Goal: Navigation & Orientation: Understand site structure

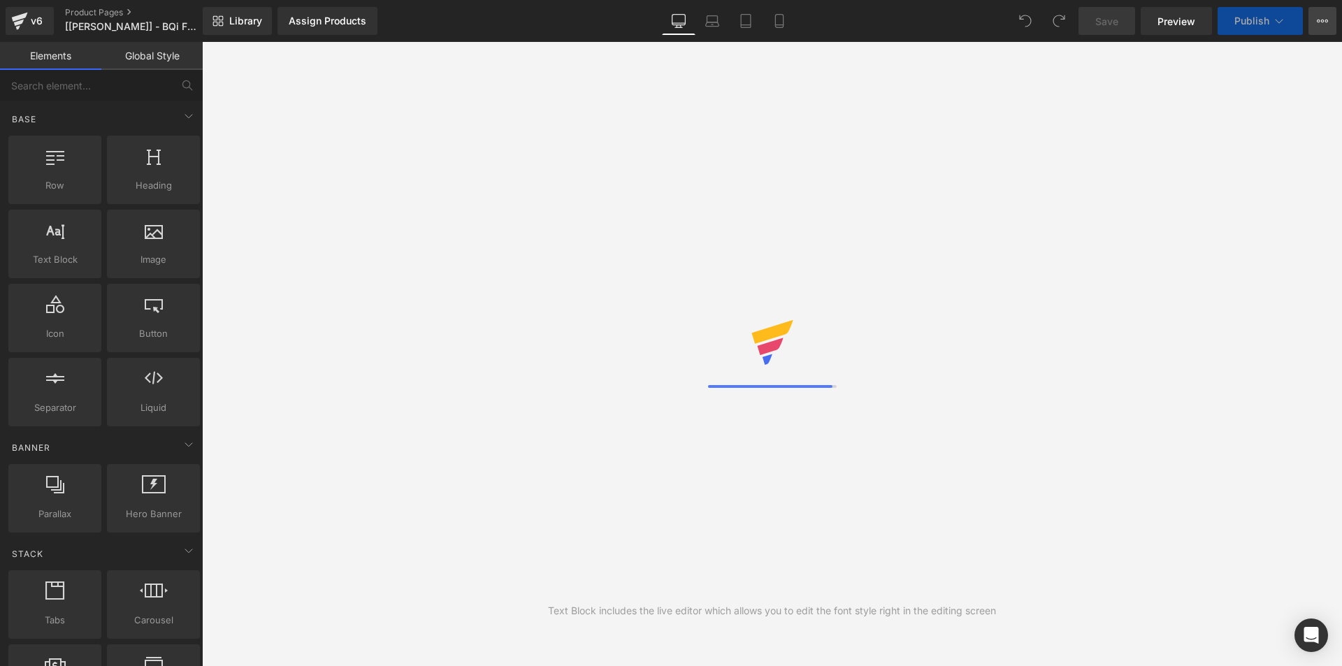
click at [1329, 26] on button "View Live Page View with current Template Save Template to Library Schedule Pub…" at bounding box center [1322, 21] width 28 height 28
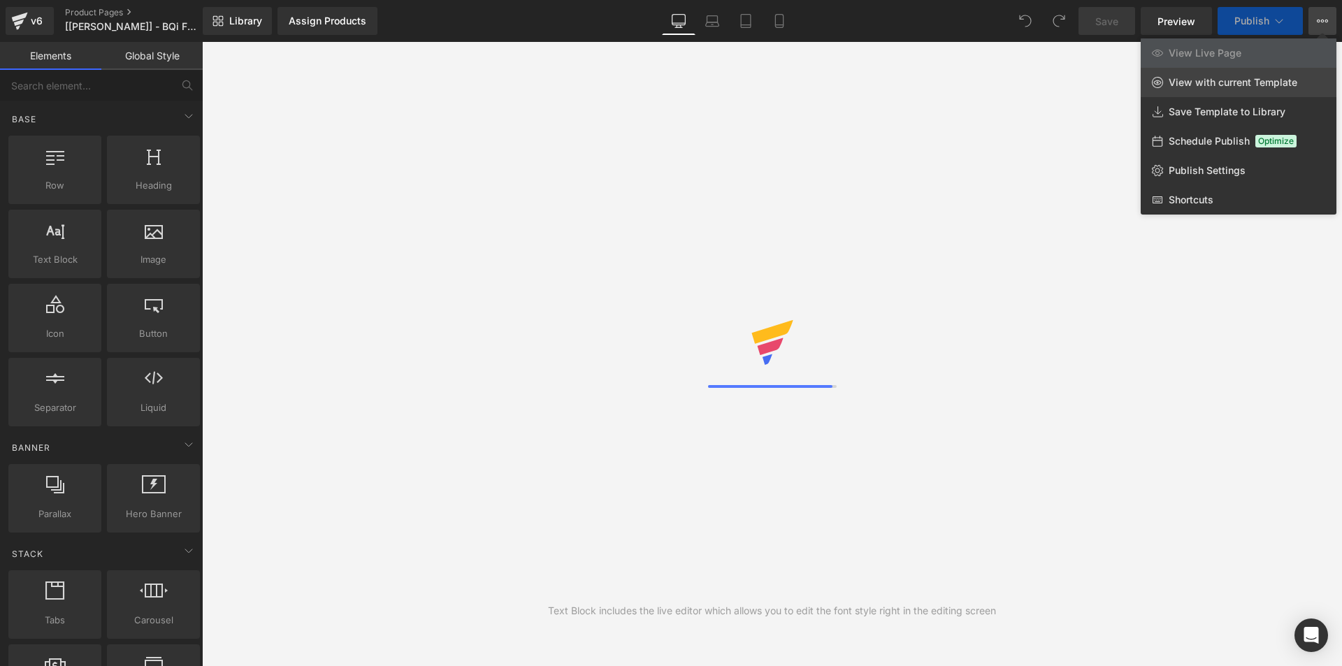
click at [1279, 78] on span "View with current Template" at bounding box center [1232, 82] width 129 height 13
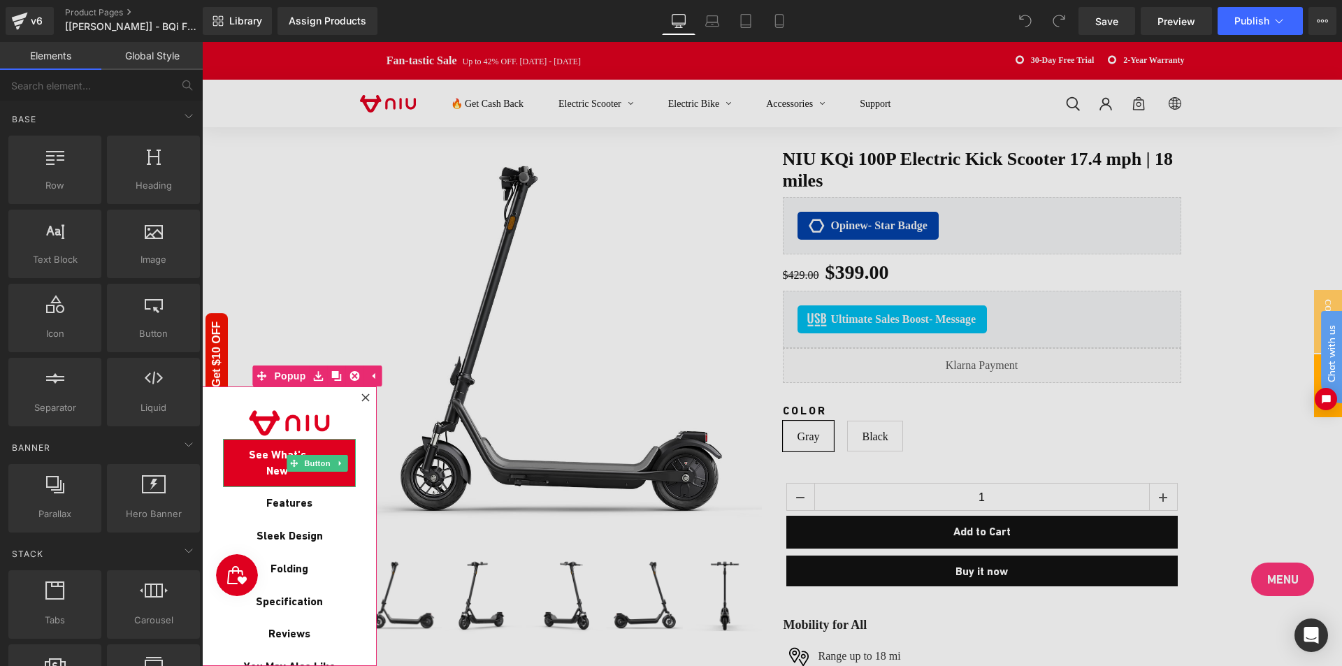
click at [252, 449] on span "See What's New" at bounding box center [277, 462] width 79 height 31
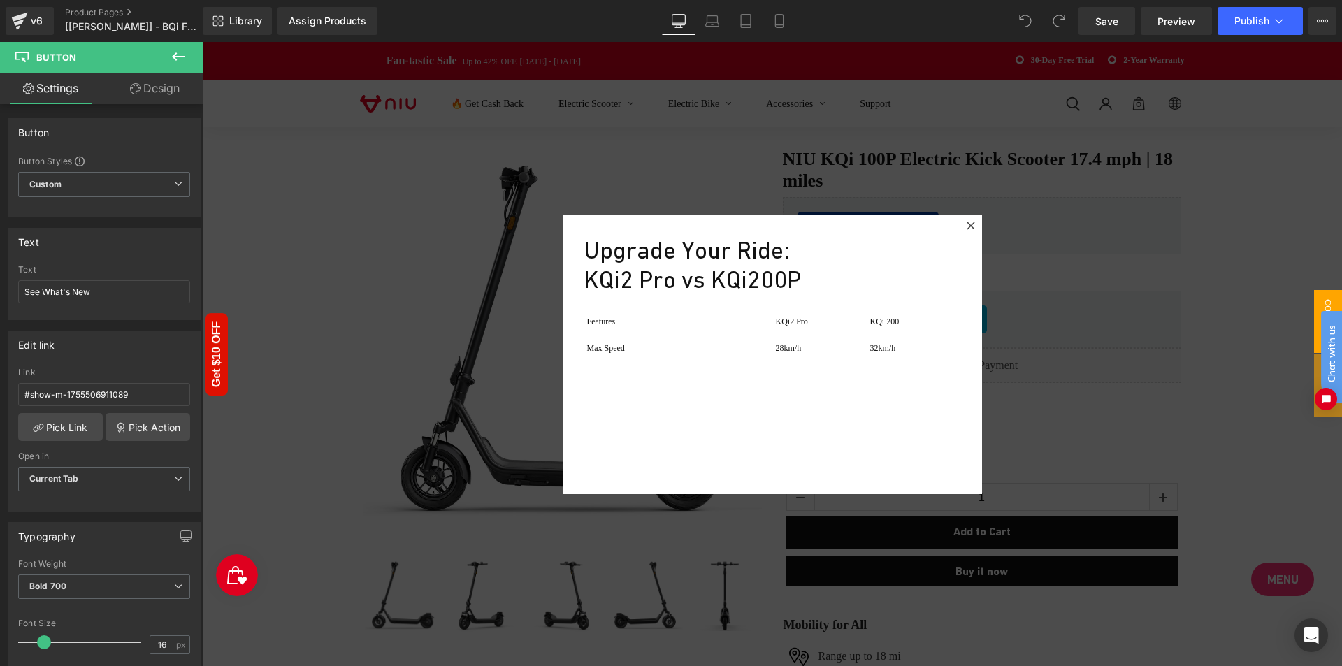
scroll to position [140, 0]
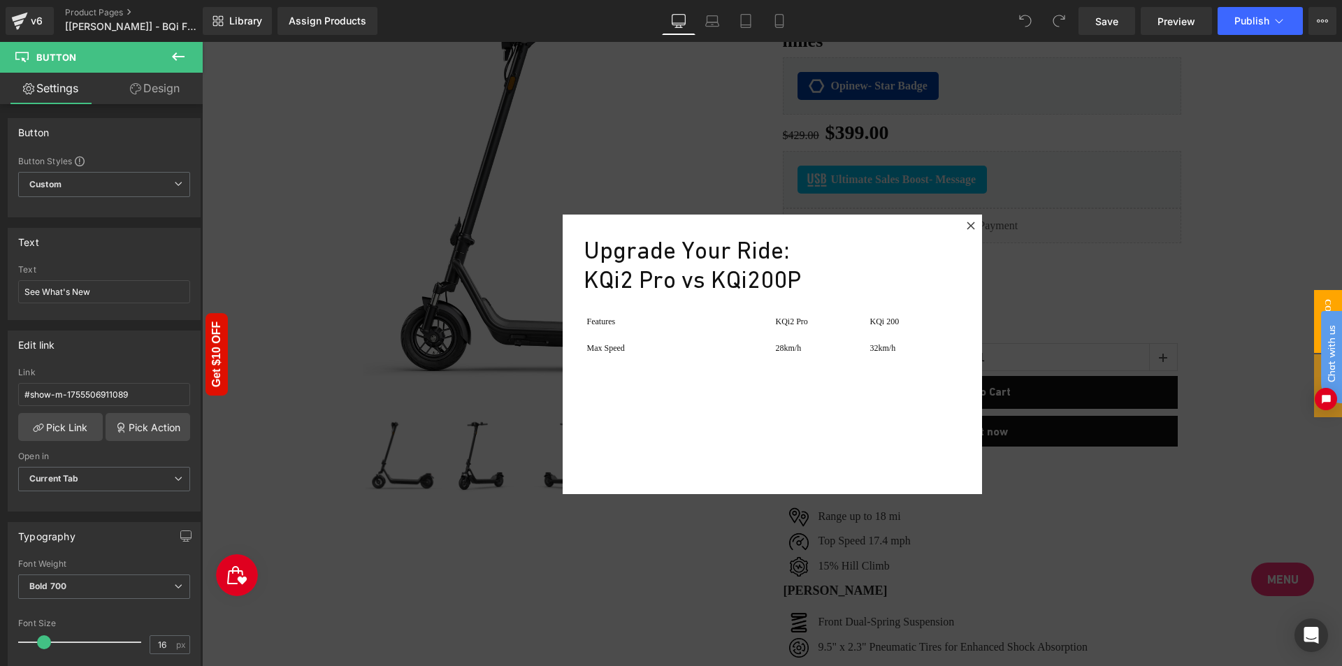
drag, startPoint x: 1325, startPoint y: 296, endPoint x: 1319, endPoint y: 230, distance: 66.6
click html "Chat with us"
click at [228, 438] on div at bounding box center [772, 354] width 1140 height 624
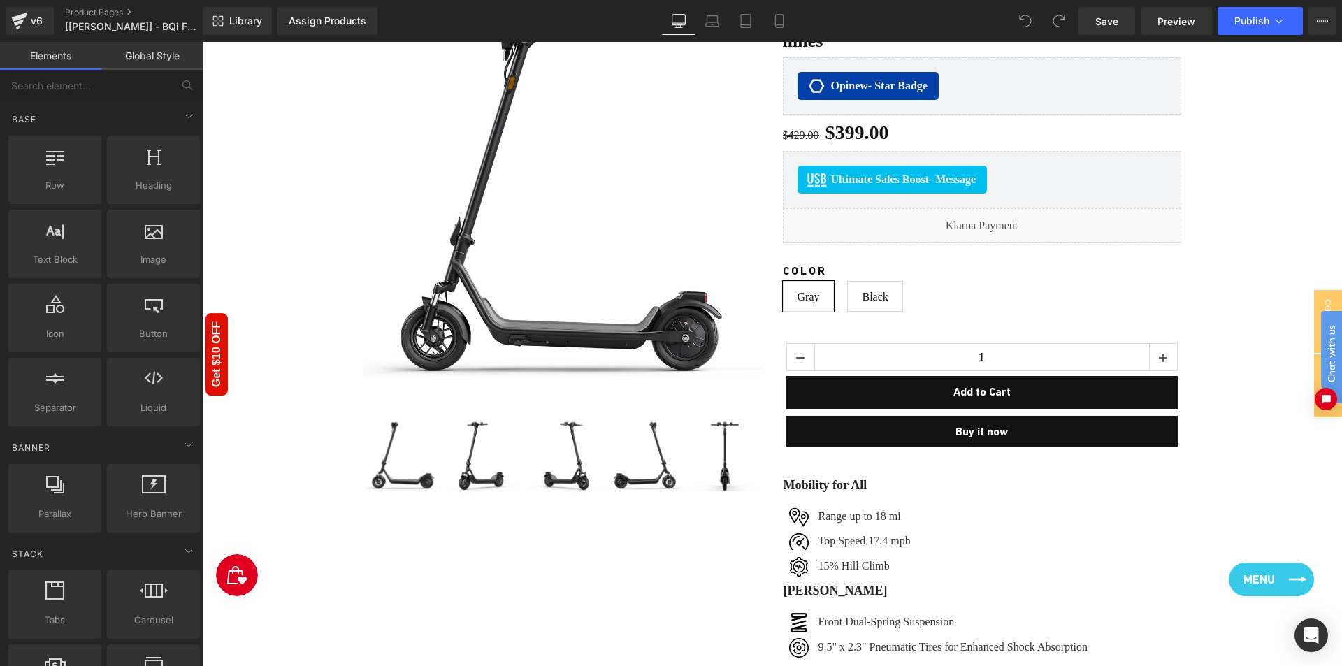
click at [1280, 572] on link "Menu" at bounding box center [1270, 579] width 85 height 34
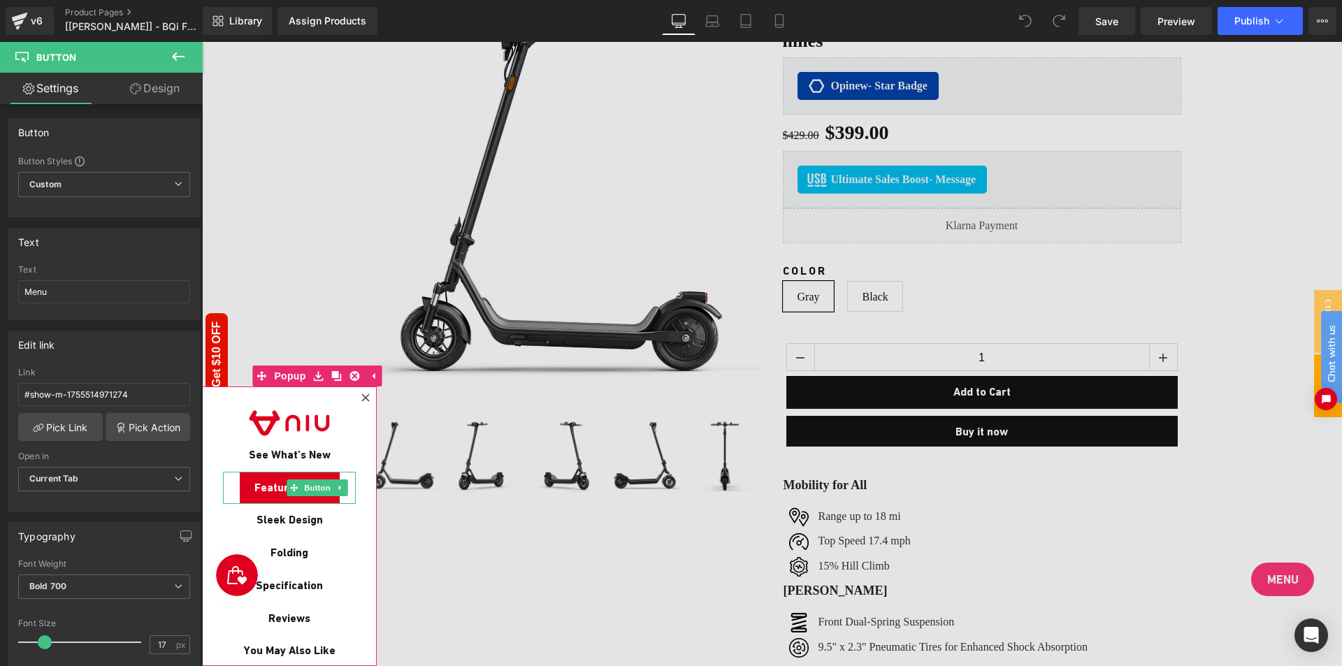
click at [261, 490] on span "Features" at bounding box center [277, 488] width 46 height 16
click at [267, 512] on span "Sleek Design" at bounding box center [277, 520] width 66 height 16
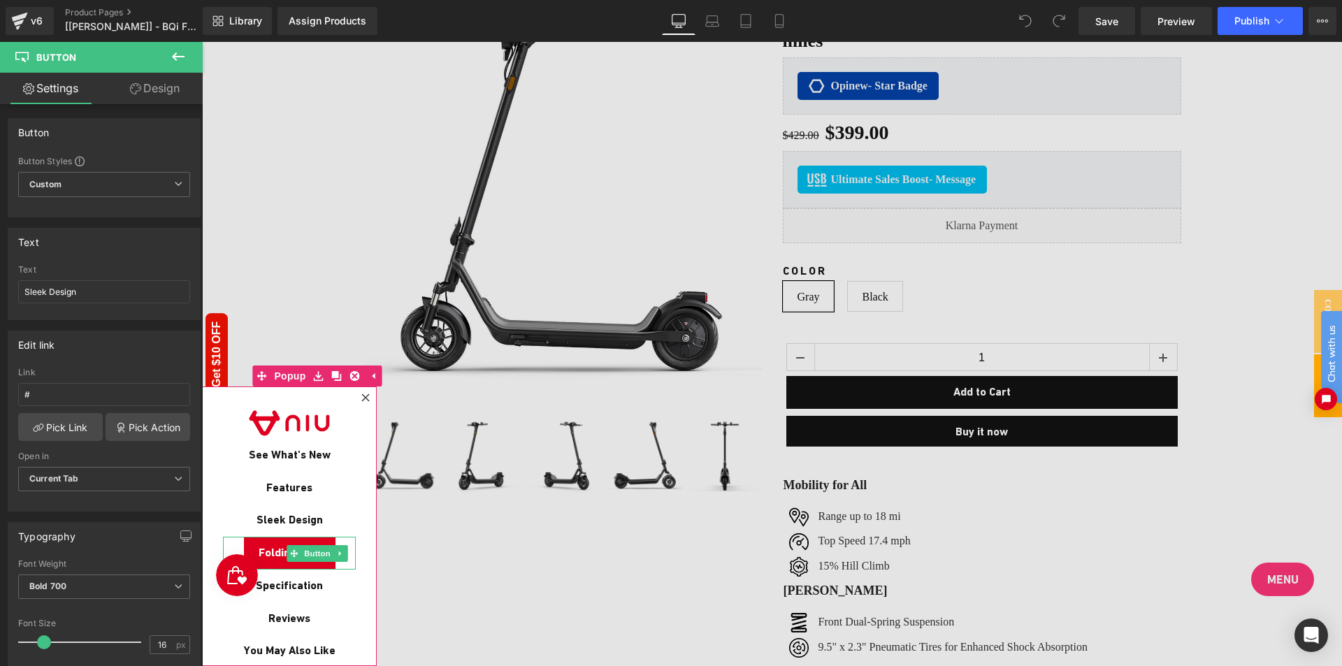
click at [277, 545] on span "Folding" at bounding box center [278, 553] width 38 height 16
click at [287, 583] on span at bounding box center [293, 585] width 15 height 17
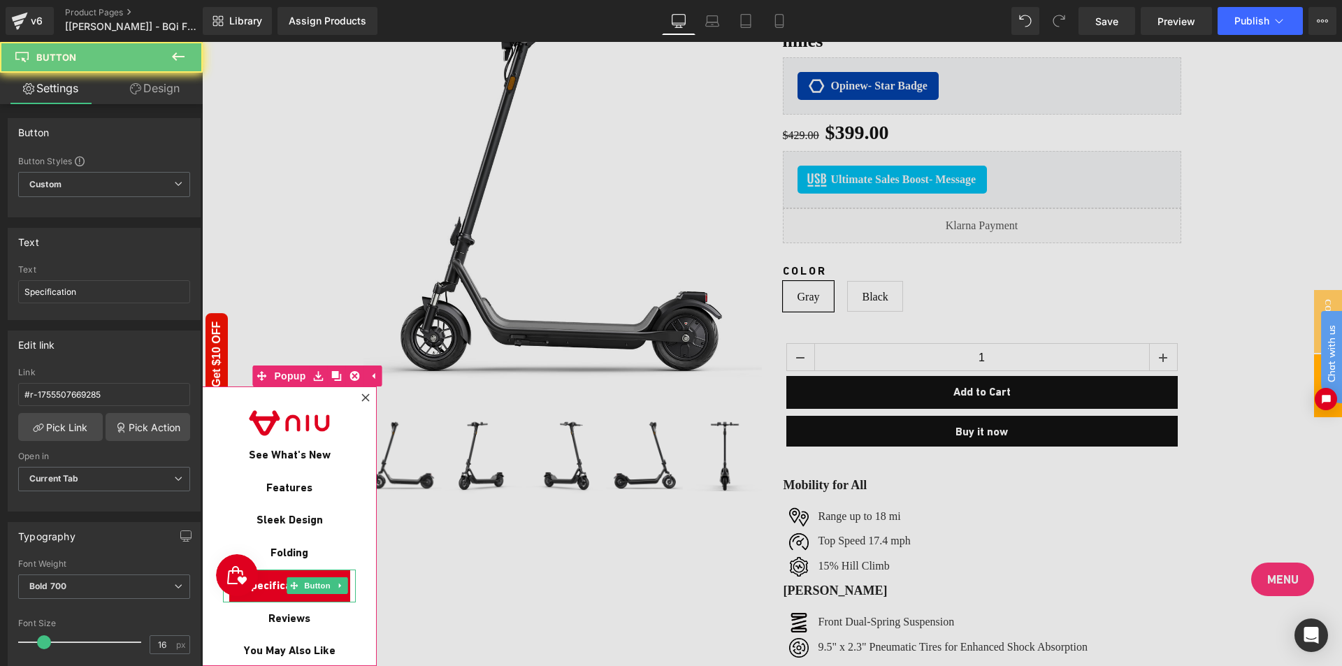
click at [278, 583] on span "Specification" at bounding box center [277, 586] width 67 height 16
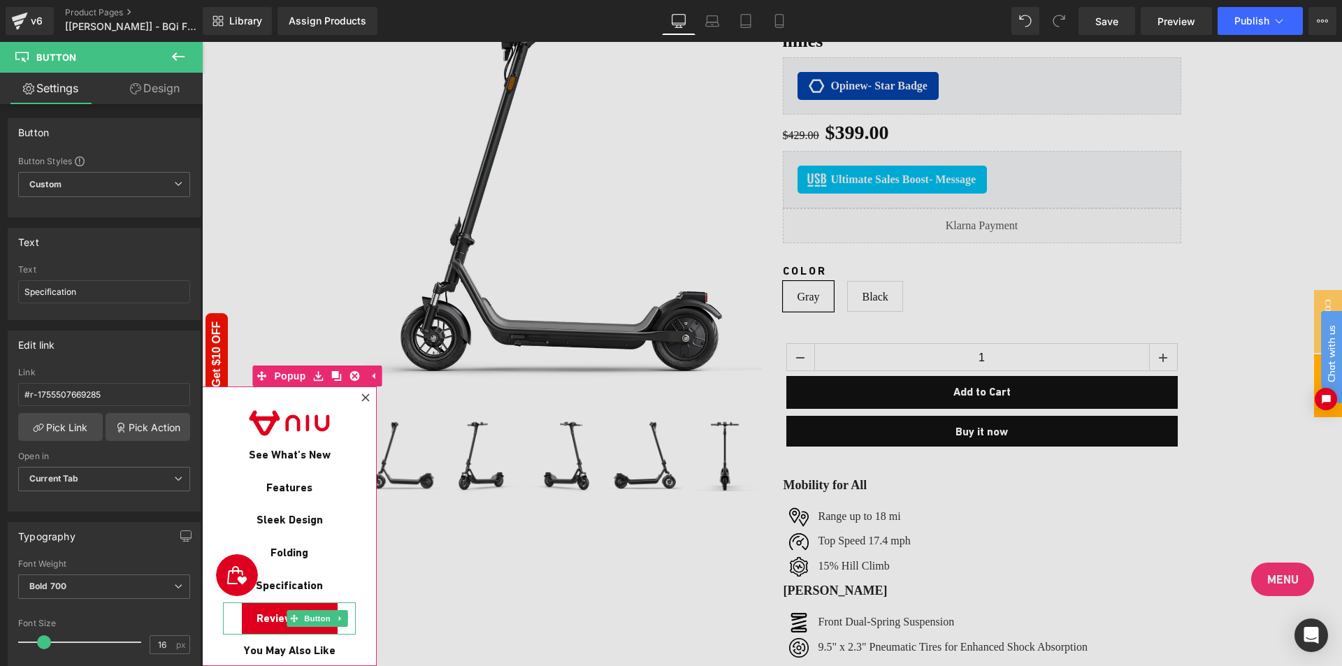
click at [272, 616] on span "Reviews" at bounding box center [277, 619] width 42 height 16
click at [286, 645] on span "You May Also Like" at bounding box center [277, 658] width 79 height 31
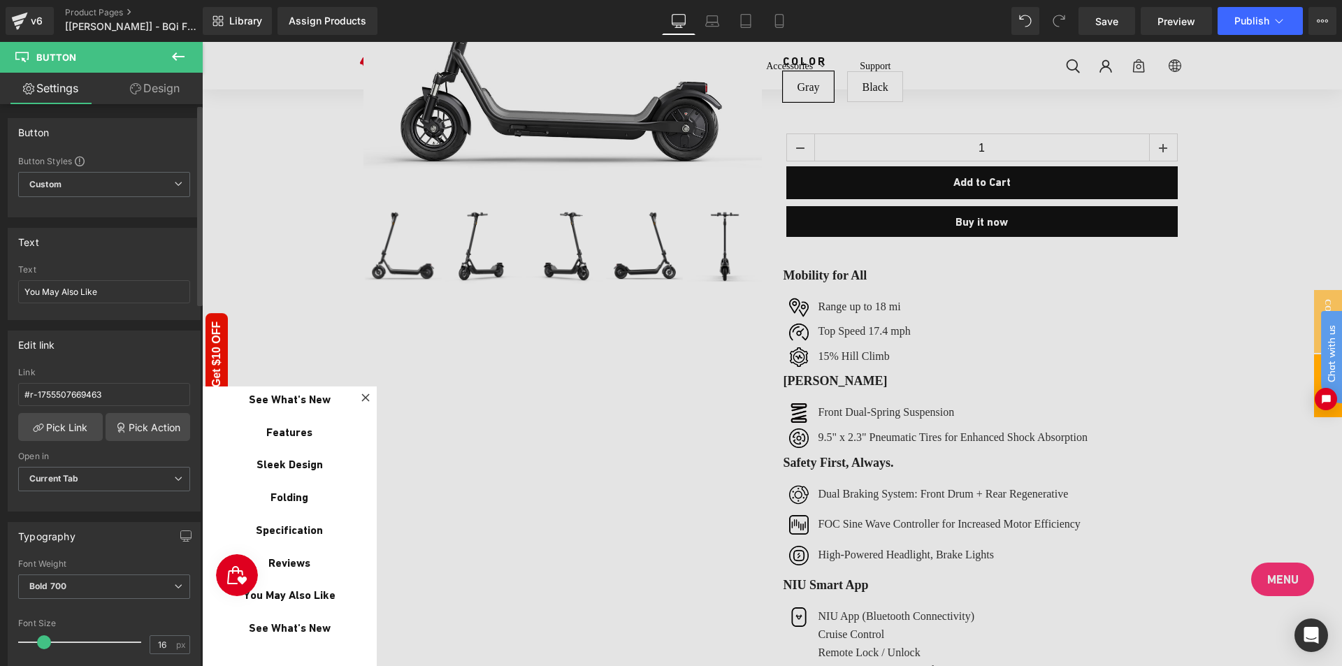
scroll to position [55, 0]
click at [1170, 20] on span "Preview" at bounding box center [1176, 21] width 38 height 15
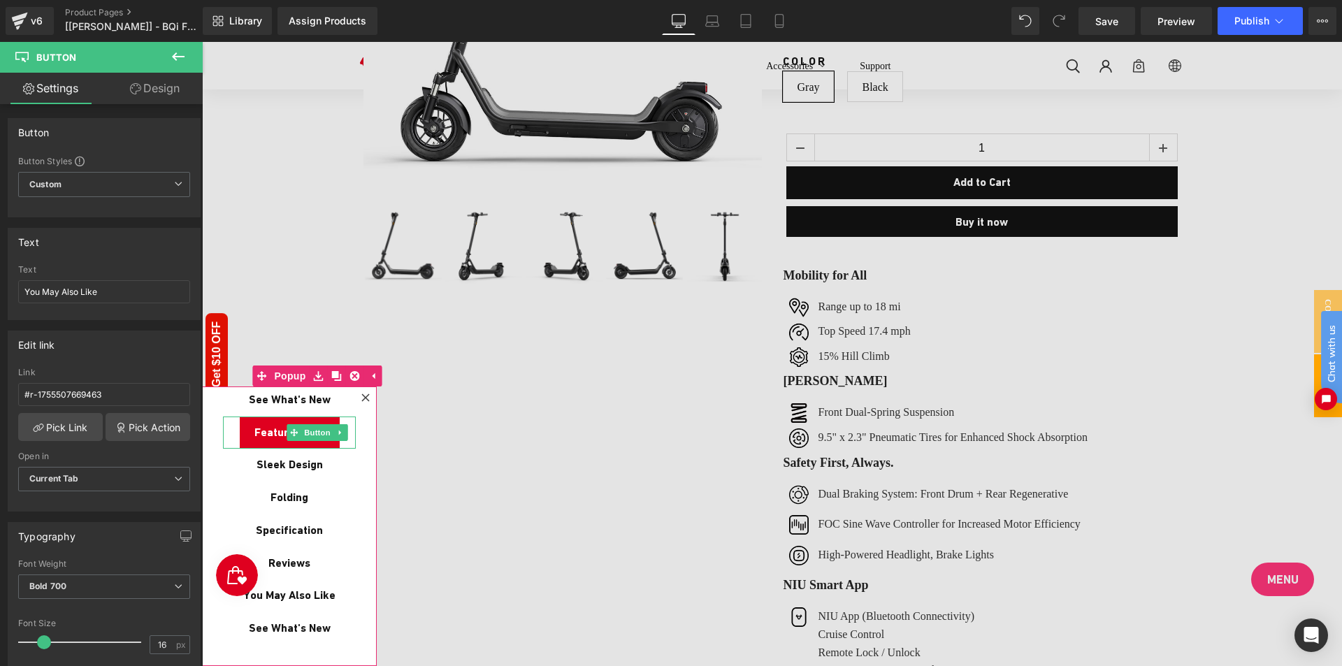
click at [254, 430] on span "Features" at bounding box center [277, 433] width 46 height 16
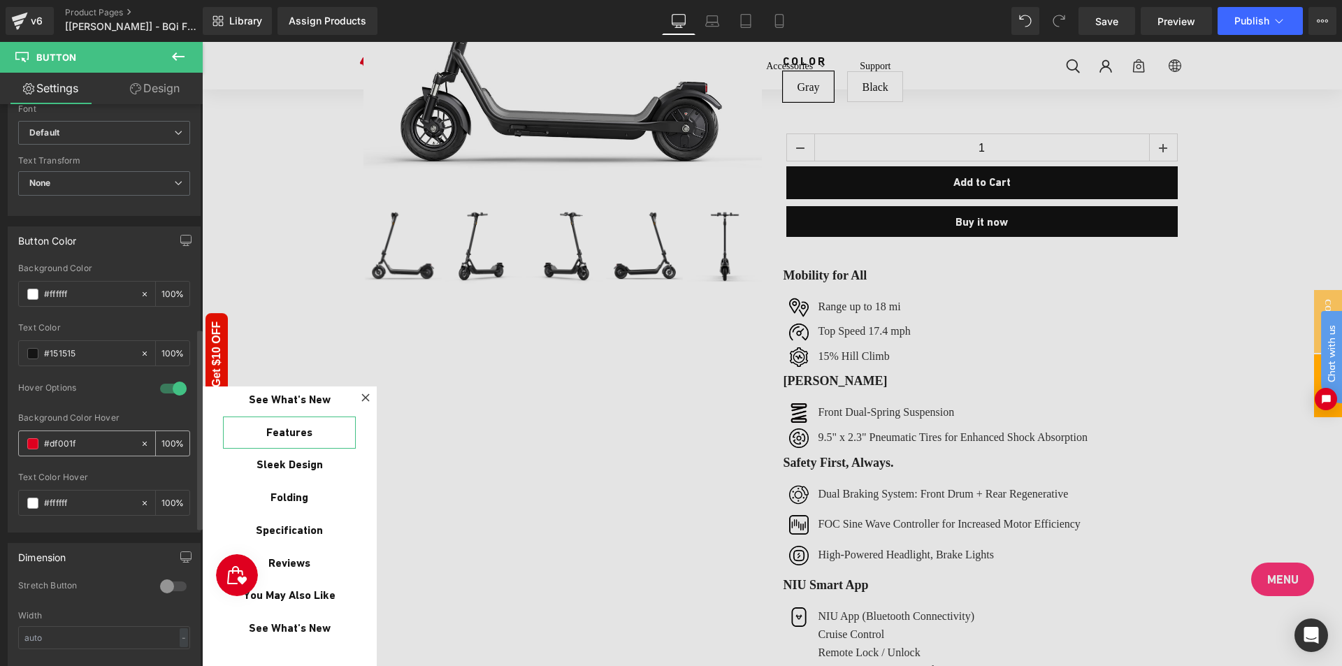
scroll to position [629, 0]
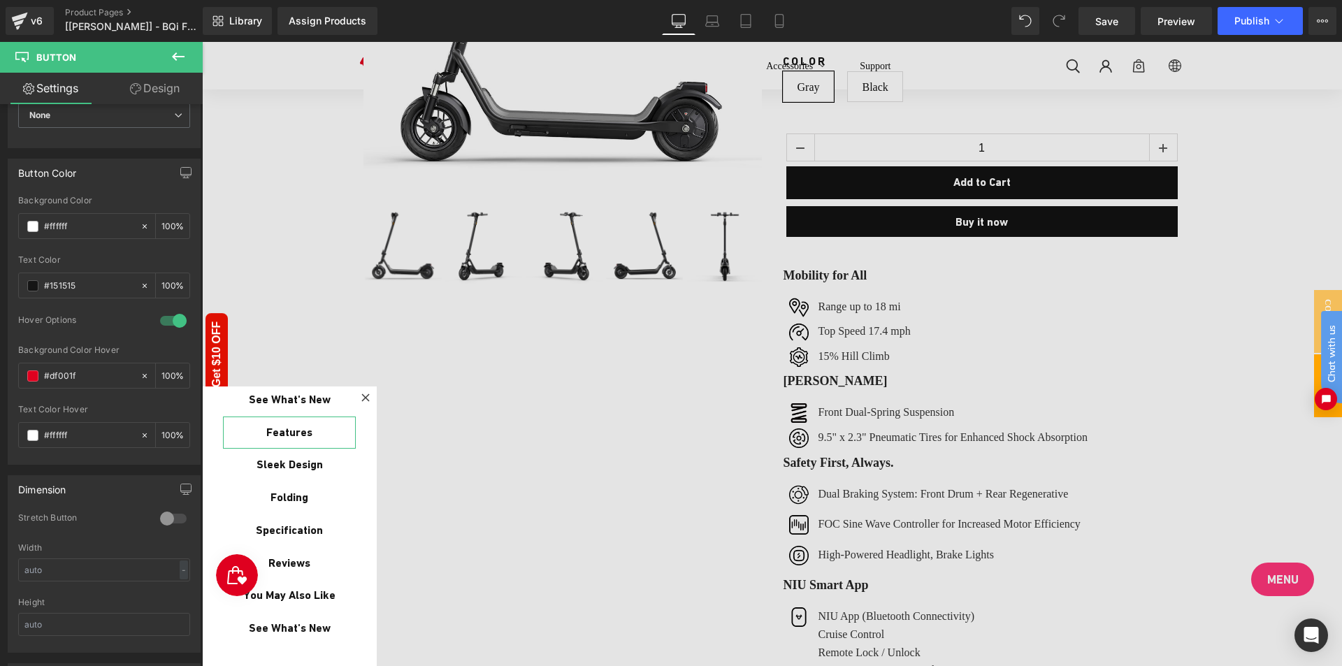
click at [133, 88] on icon at bounding box center [135, 88] width 11 height 11
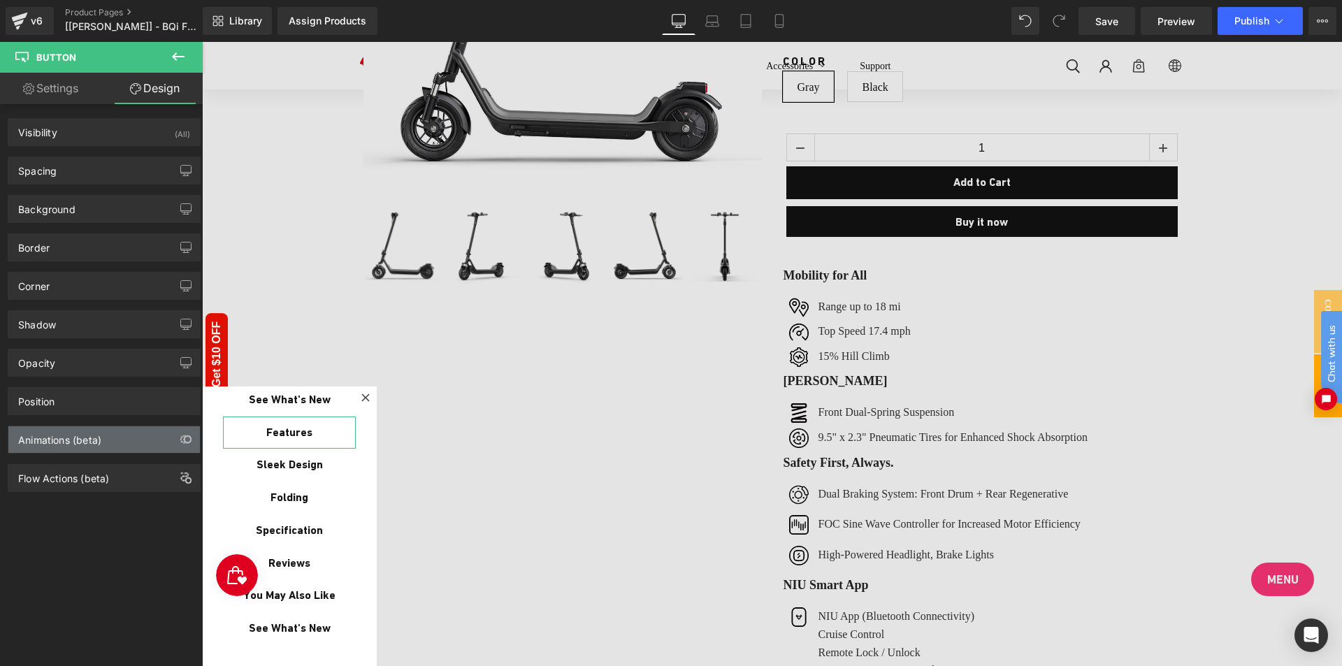
click at [79, 441] on div "Animations (beta)" at bounding box center [59, 436] width 83 height 20
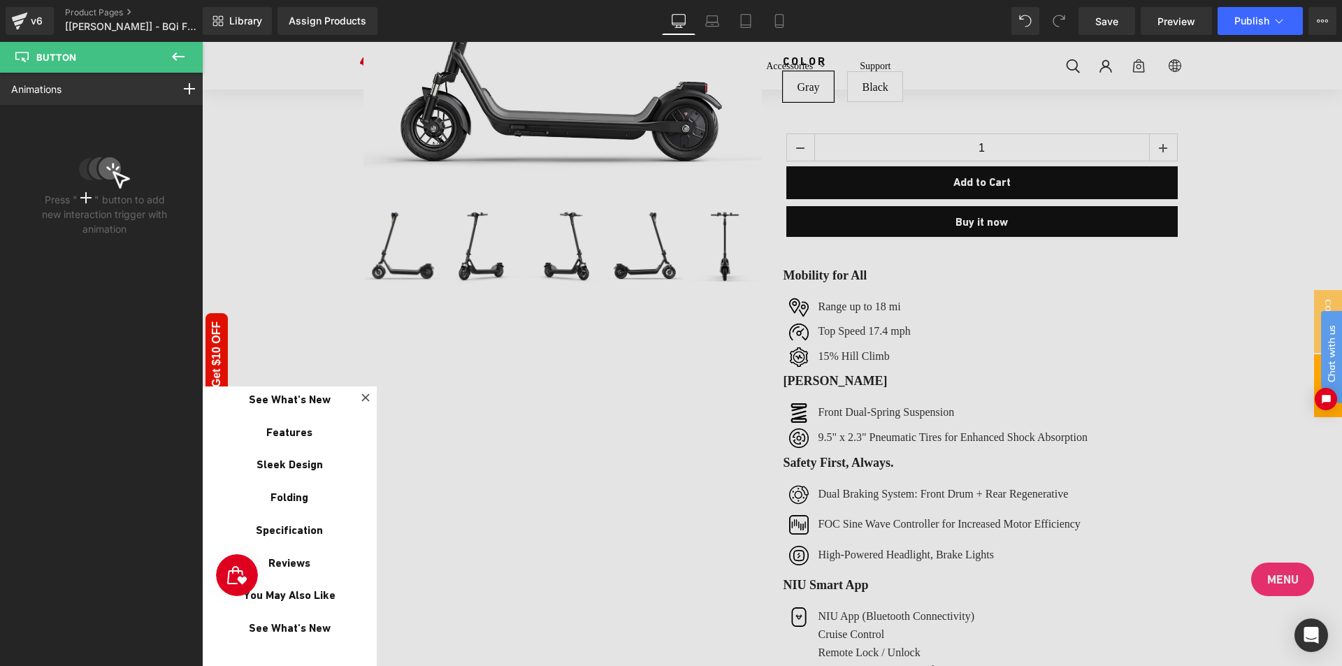
click at [179, 45] on button at bounding box center [178, 57] width 49 height 31
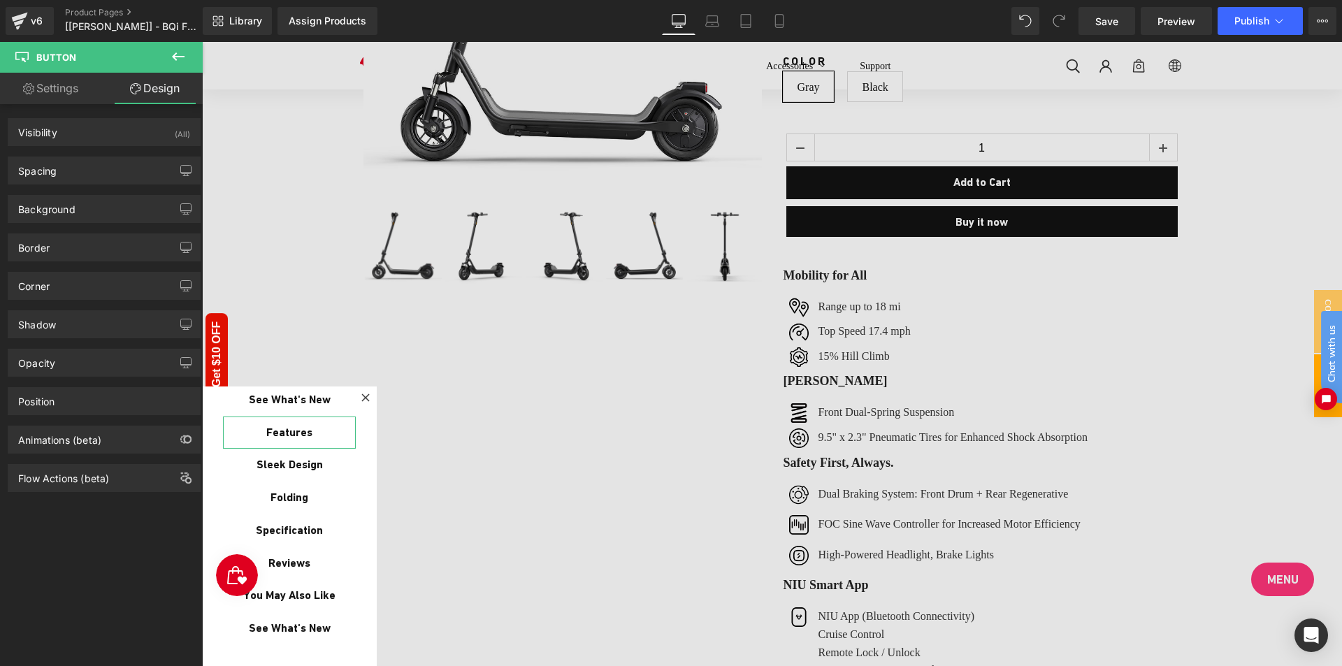
click at [101, 569] on div "Visibility (All) 0|0|0|0 1 Show on Desktop 1 Show on Laptop 1 Show on Tablet 1 …" at bounding box center [104, 388] width 209 height 568
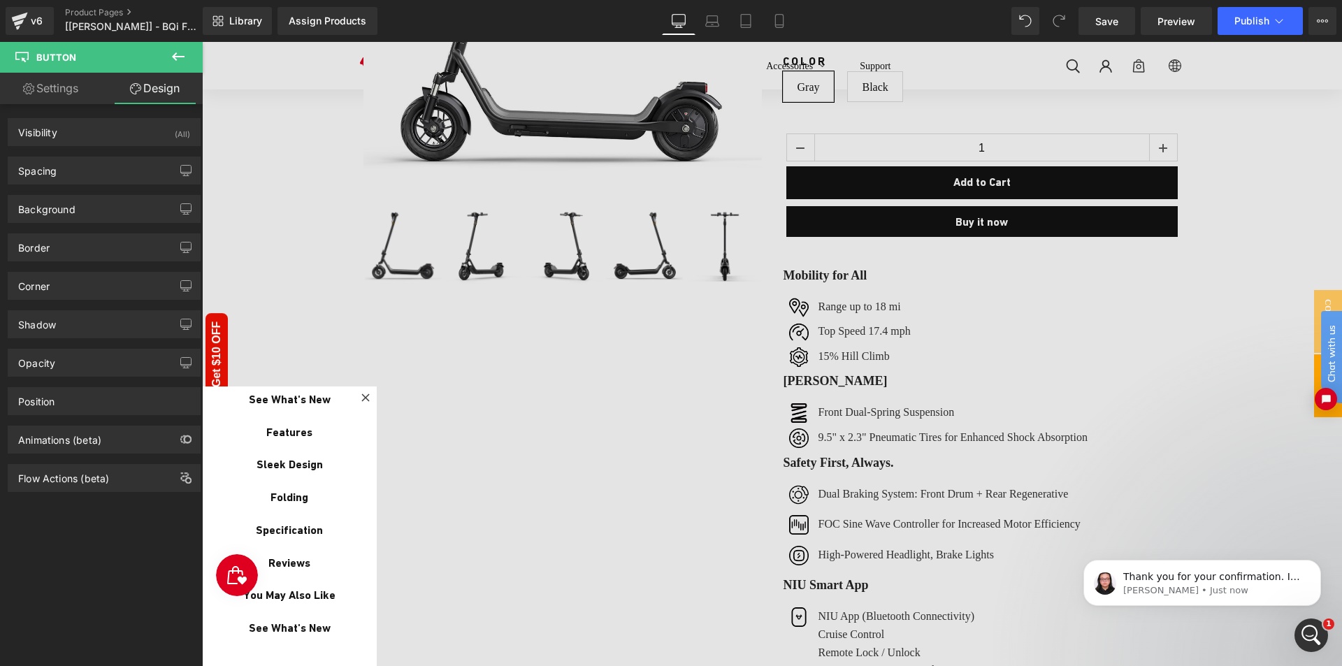
scroll to position [0, 0]
